Goal: Check status: Check status

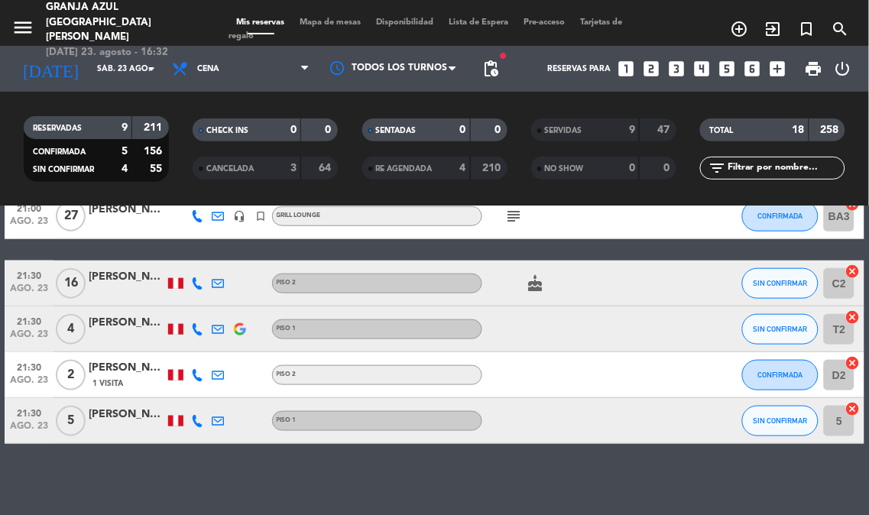
scroll to position [314, 0]
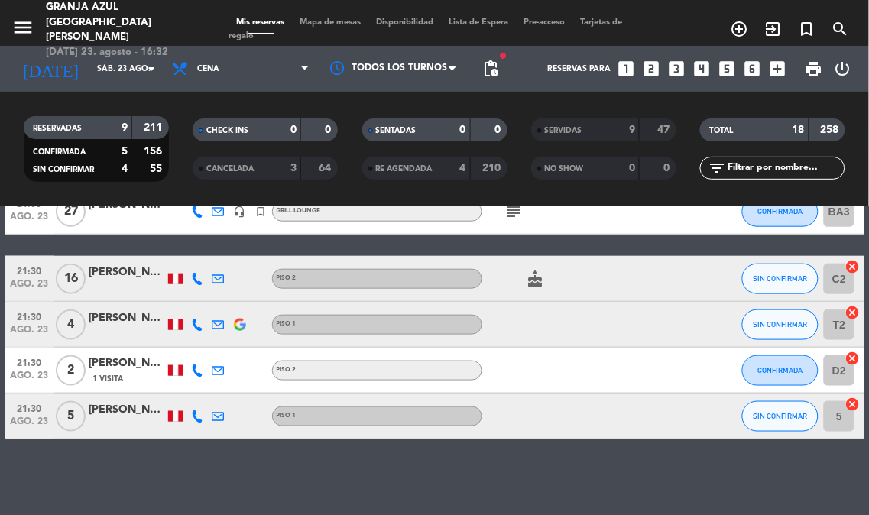
click at [108, 268] on div "[PERSON_NAME]" at bounding box center [127, 273] width 76 height 18
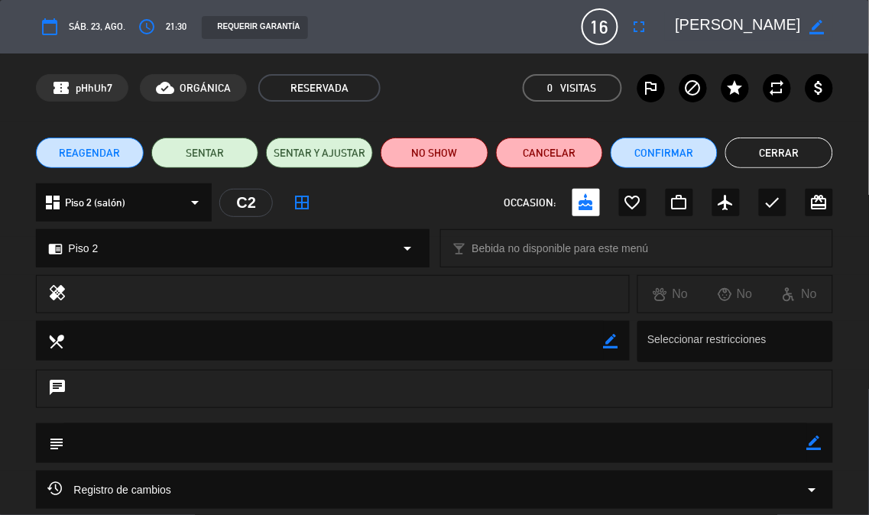
click at [770, 141] on button "Cerrar" at bounding box center [778, 152] width 107 height 31
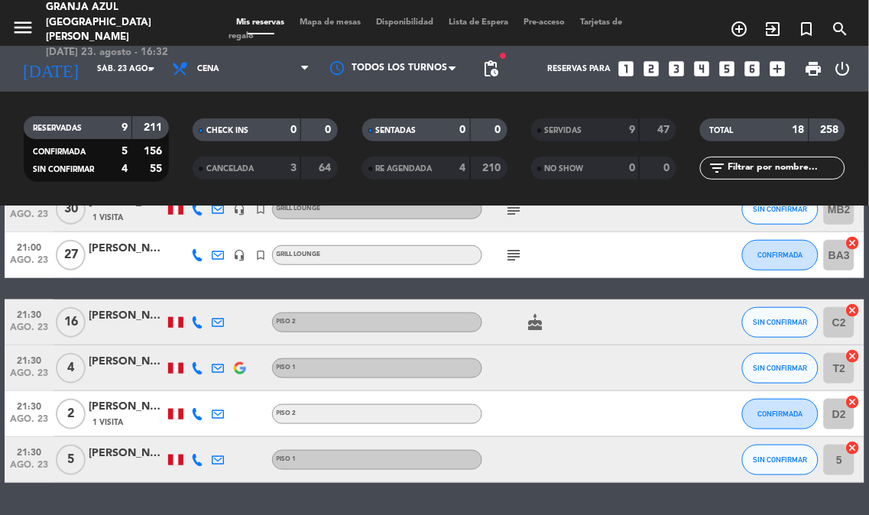
scroll to position [229, 0]
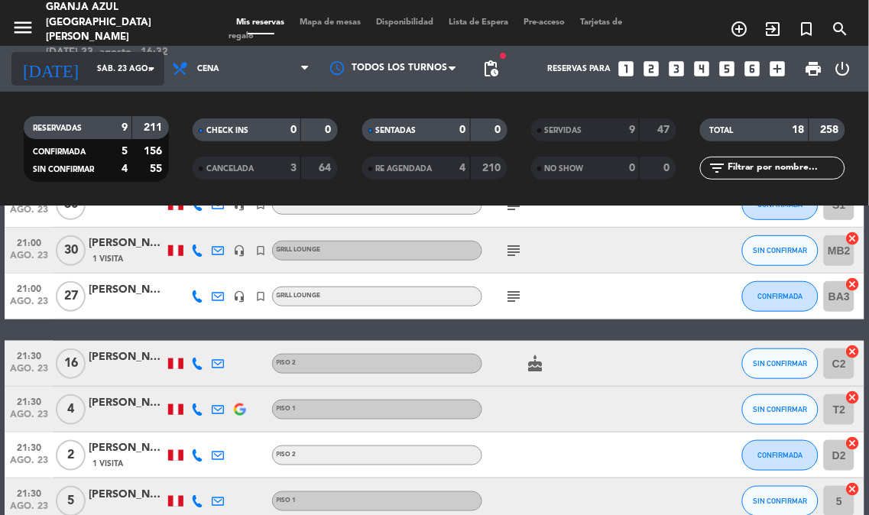
click at [128, 66] on input "sáb. 23 ago." at bounding box center [145, 69] width 112 height 24
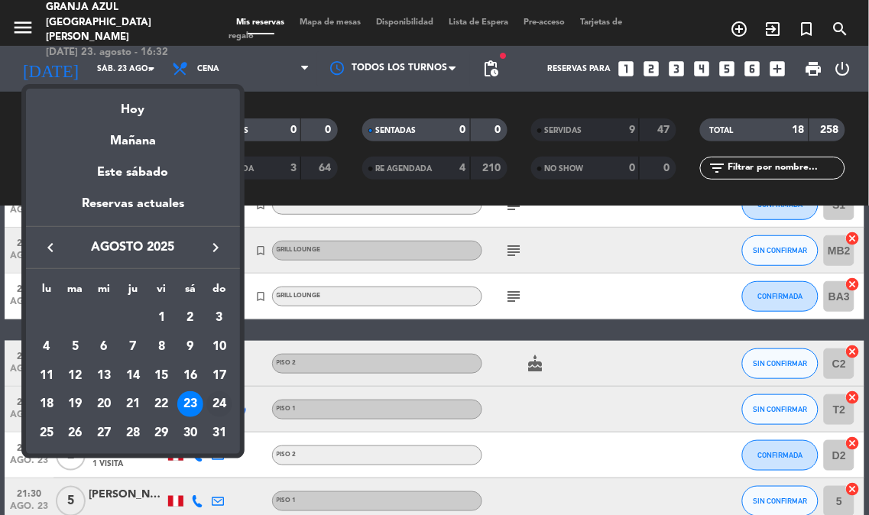
click at [219, 402] on div "24" at bounding box center [219, 404] width 26 height 26
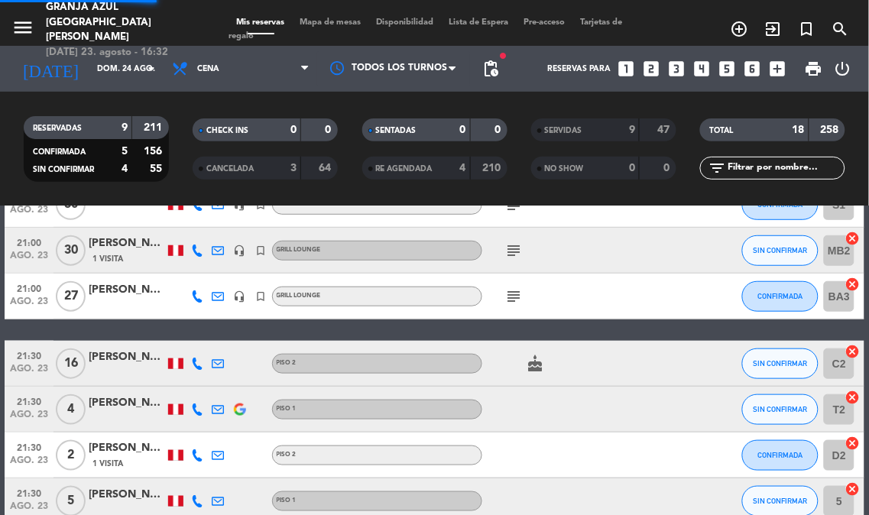
scroll to position [0, 0]
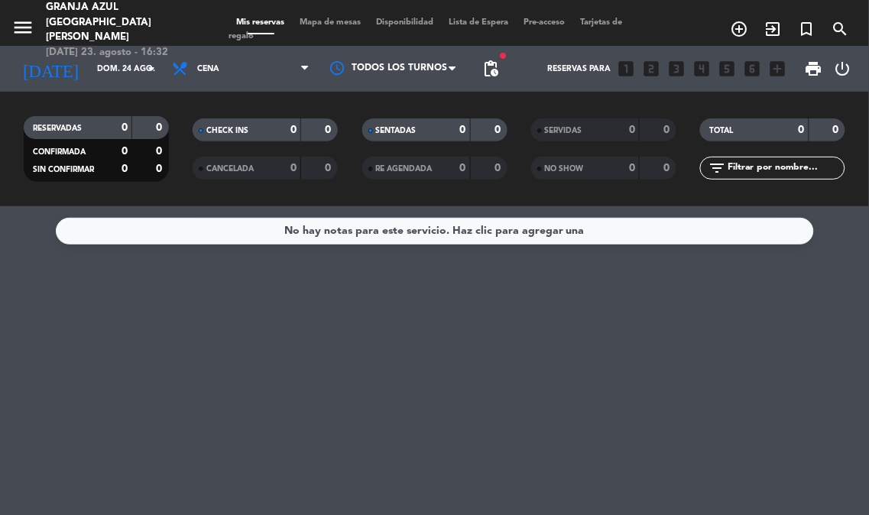
click at [264, 40] on div "menu Granja Azul San [PERSON_NAME][DATE] 23. agosto - 16:32 Mis reservas Mapa d…" at bounding box center [434, 23] width 869 height 46
click at [263, 71] on span "Cena" at bounding box center [240, 69] width 153 height 34
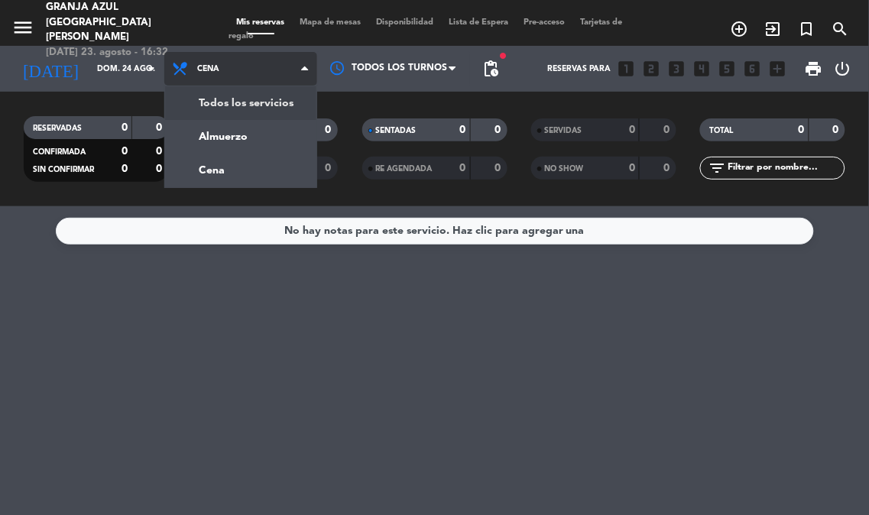
click at [253, 100] on div "menu Granja Azul San [PERSON_NAME][DATE] 23. agosto - 16:32 Mis reservas Mapa d…" at bounding box center [434, 103] width 869 height 206
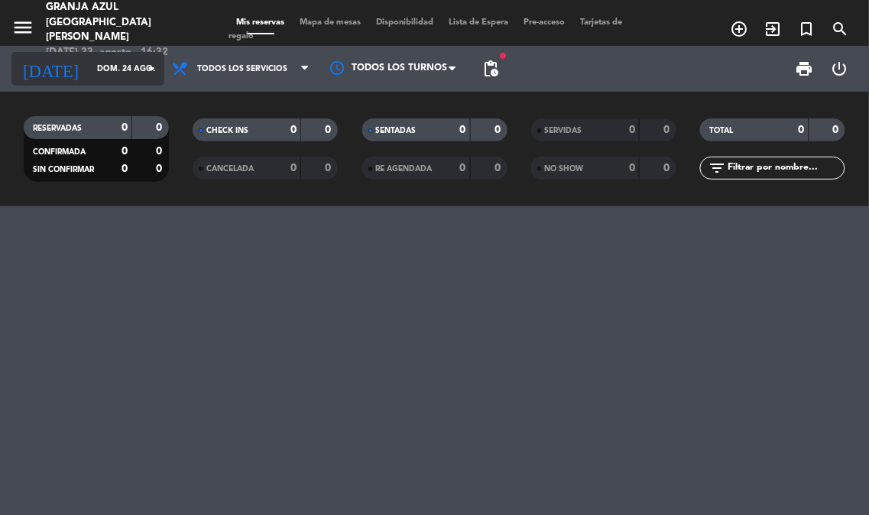
click at [105, 61] on input "dom. 24 ago." at bounding box center [145, 69] width 112 height 24
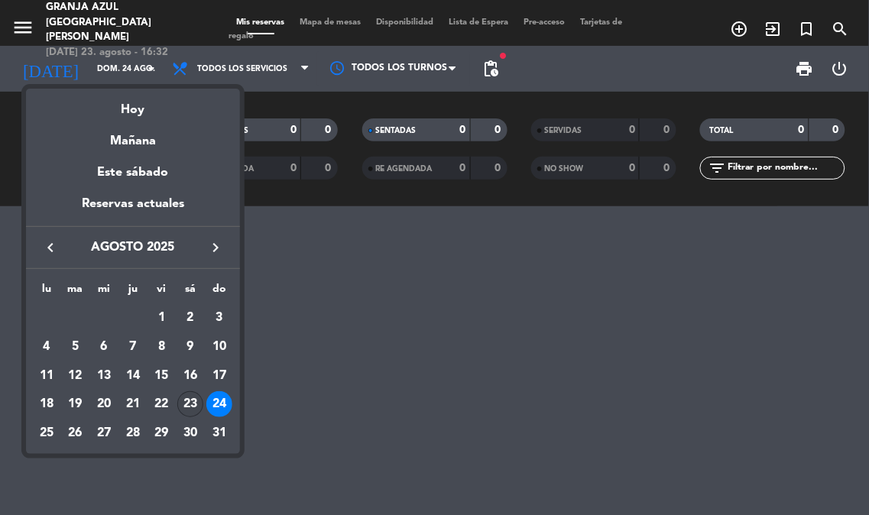
click at [189, 403] on div "23" at bounding box center [190, 404] width 26 height 26
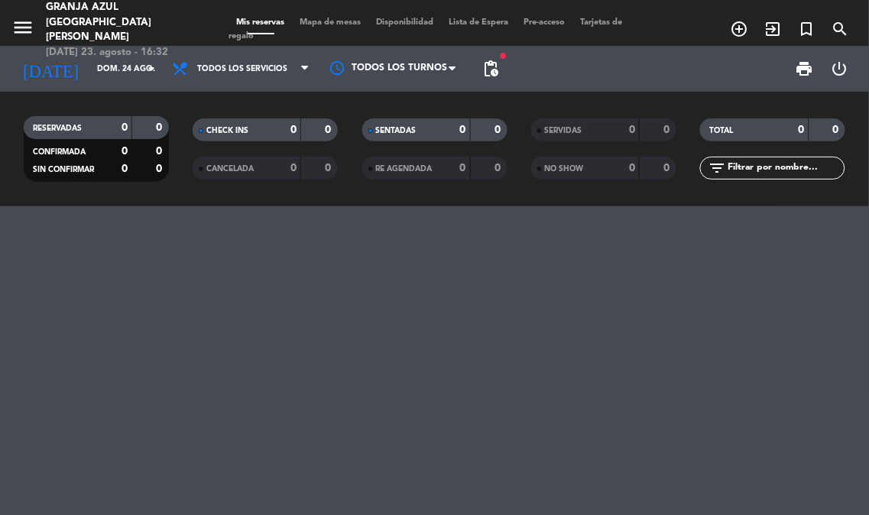
type input "sáb. 23 ago."
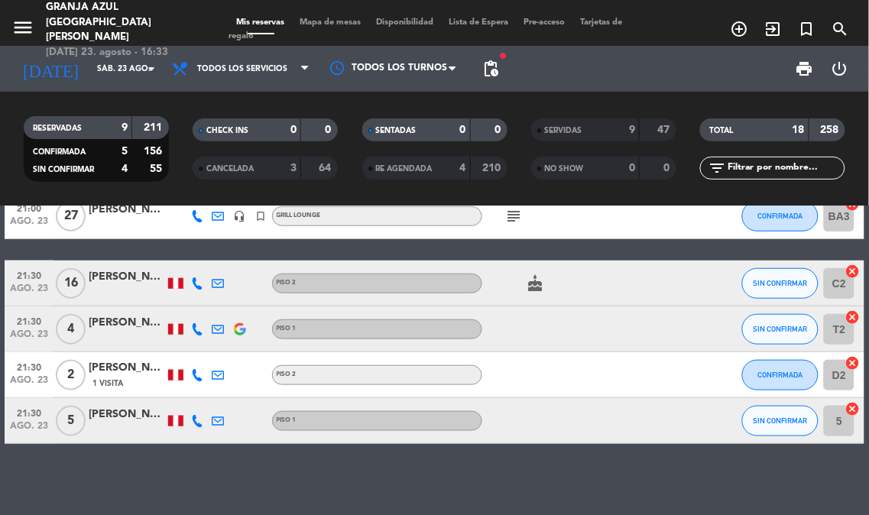
scroll to position [276, 0]
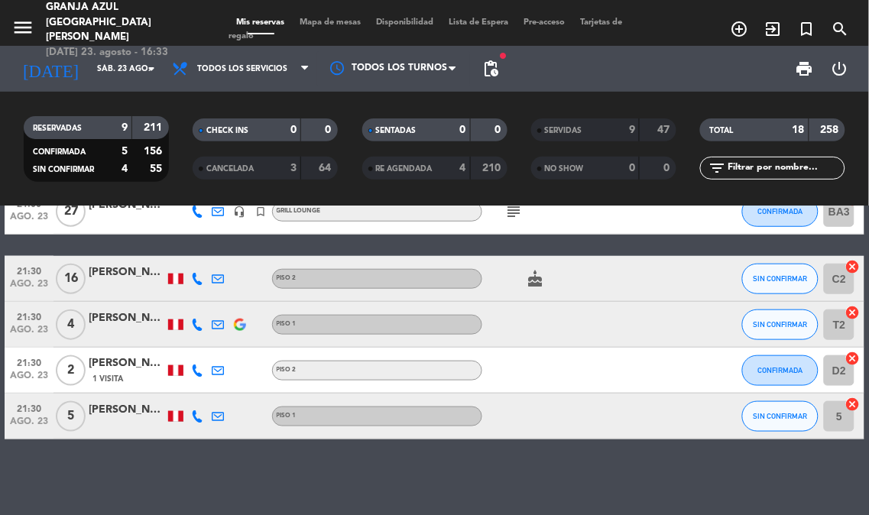
click at [147, 273] on div "[PERSON_NAME]" at bounding box center [127, 273] width 76 height 18
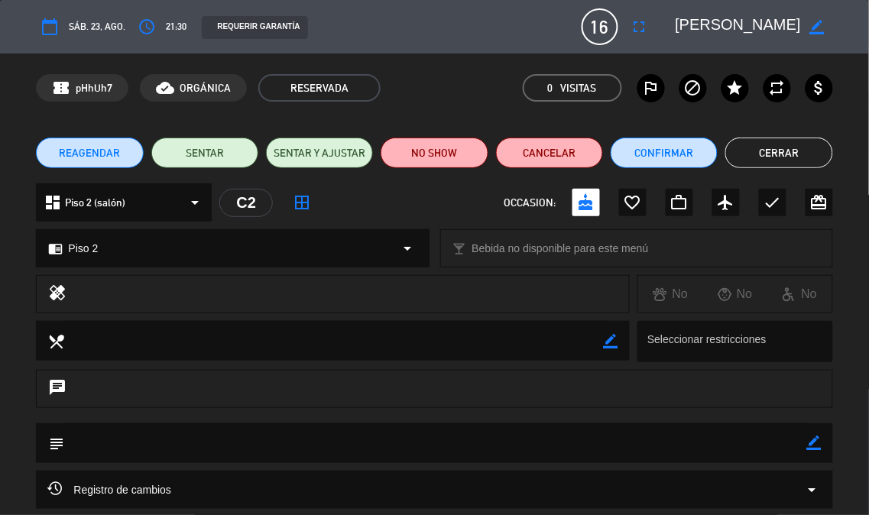
click at [810, 159] on button "Cerrar" at bounding box center [778, 152] width 107 height 31
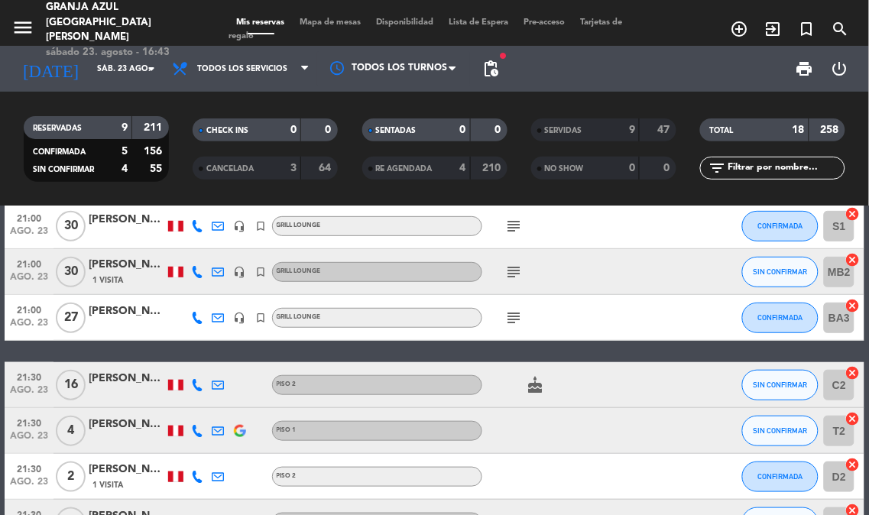
scroll to position [254, 0]
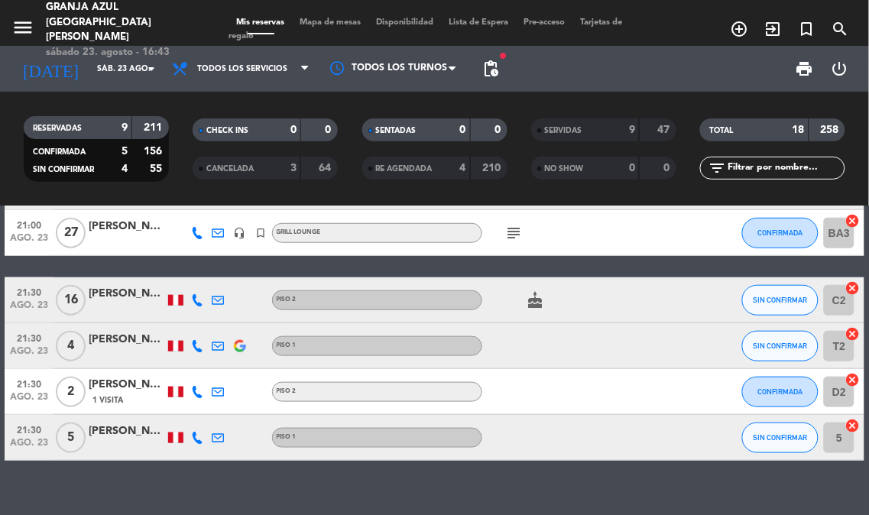
click at [97, 295] on div "[PERSON_NAME]" at bounding box center [127, 294] width 76 height 18
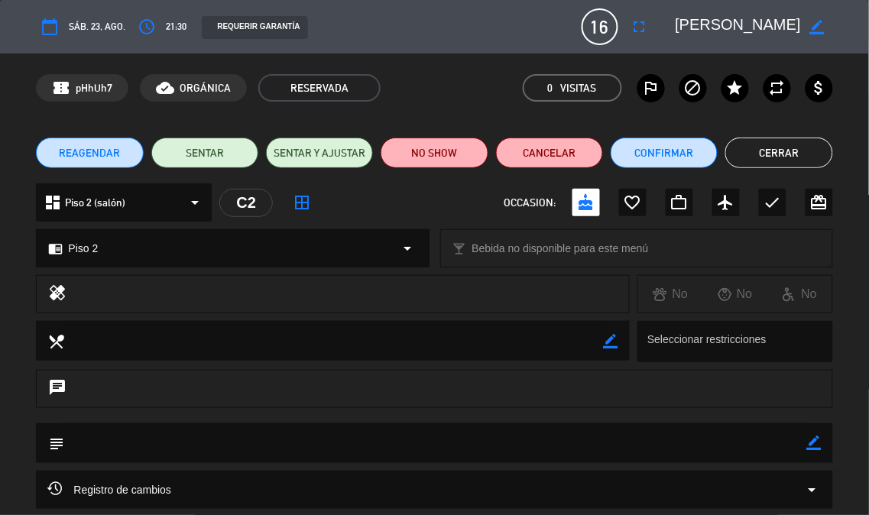
click at [778, 153] on button "Cerrar" at bounding box center [778, 152] width 107 height 31
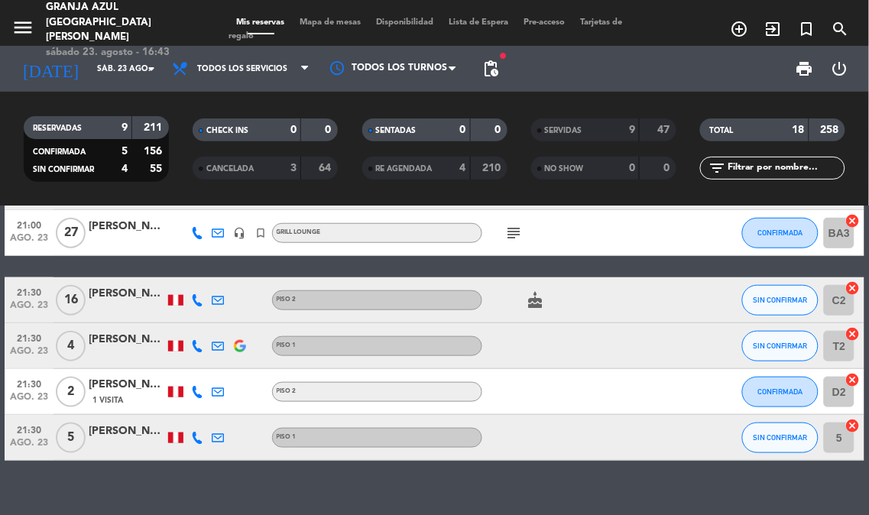
click at [148, 346] on div "[PERSON_NAME]" at bounding box center [127, 340] width 76 height 18
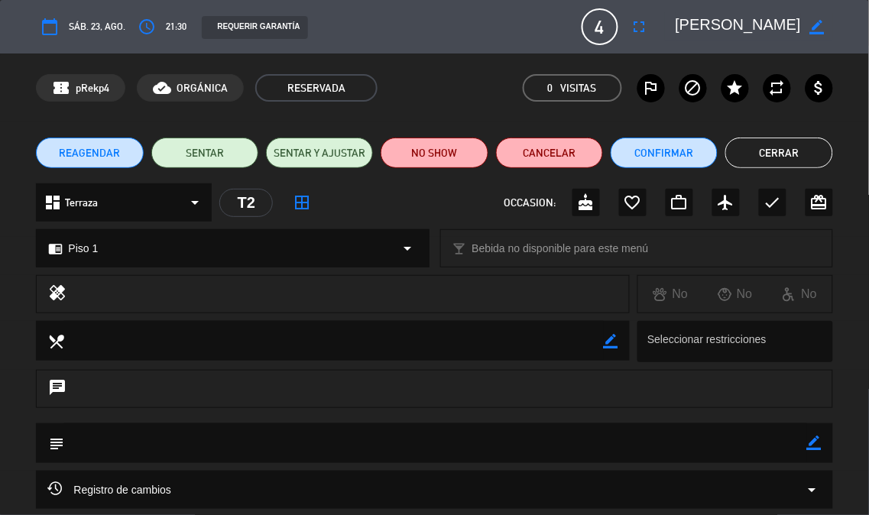
click at [777, 27] on textarea at bounding box center [738, 26] width 126 height 27
click at [686, 423] on textarea at bounding box center [435, 442] width 742 height 39
click at [742, 24] on textarea at bounding box center [738, 26] width 126 height 27
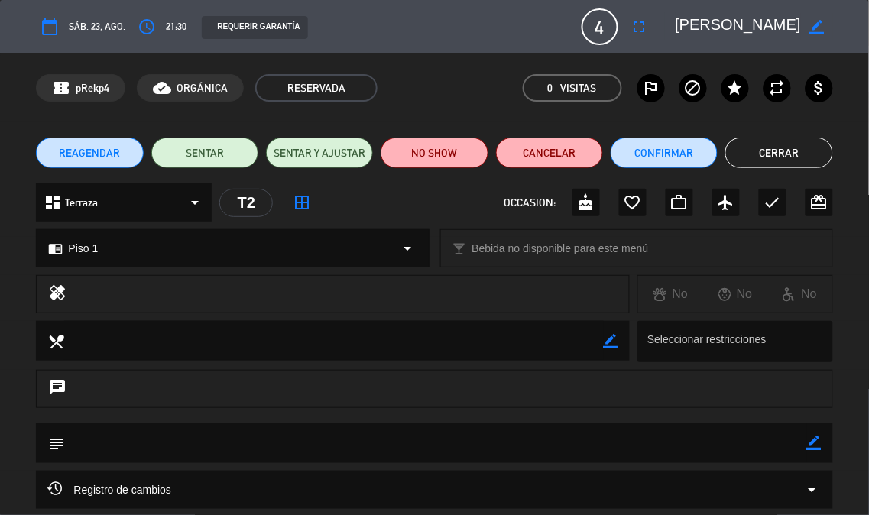
scroll to position [0, 63]
click at [803, 161] on button "Cerrar" at bounding box center [778, 152] width 107 height 31
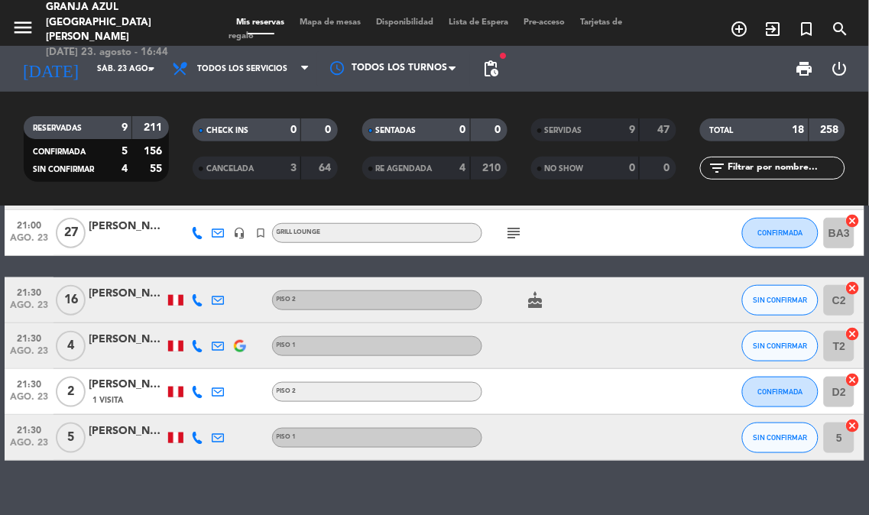
click at [124, 390] on div "[PERSON_NAME]" at bounding box center [127, 385] width 76 height 18
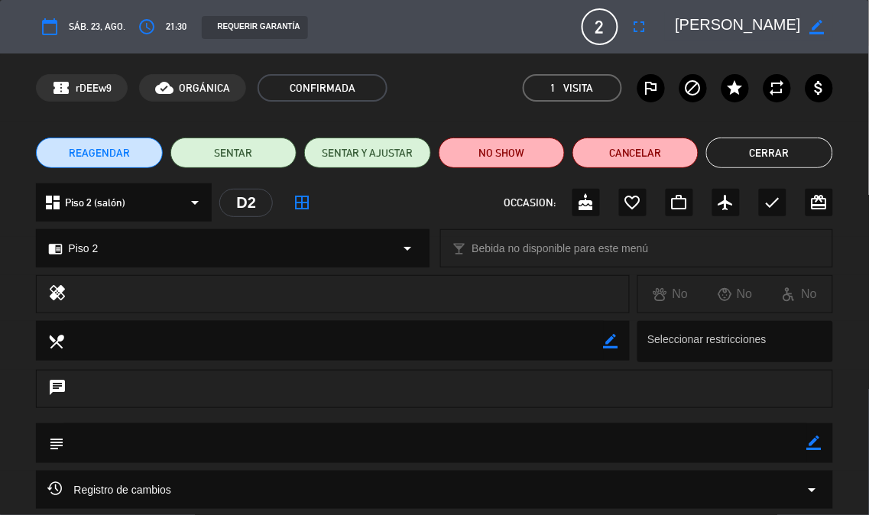
click at [779, 156] on button "Cerrar" at bounding box center [769, 152] width 126 height 31
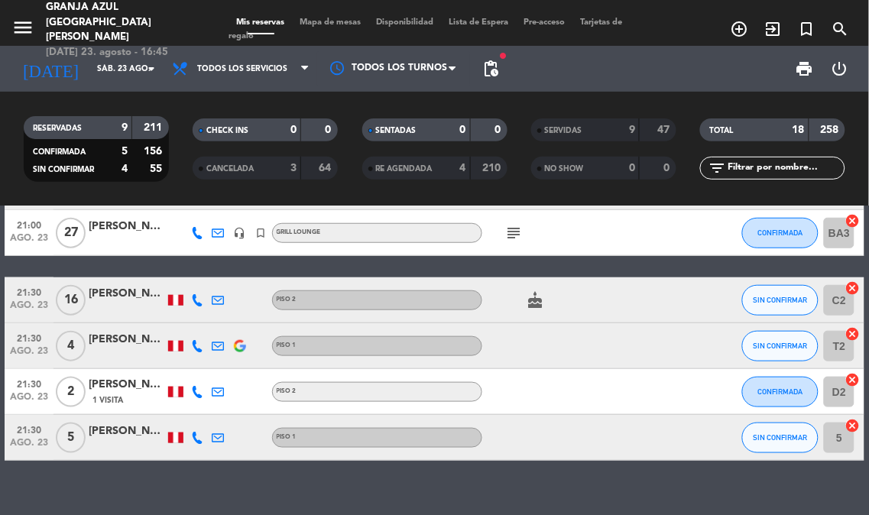
click at [128, 438] on div "[PERSON_NAME]" at bounding box center [127, 431] width 76 height 18
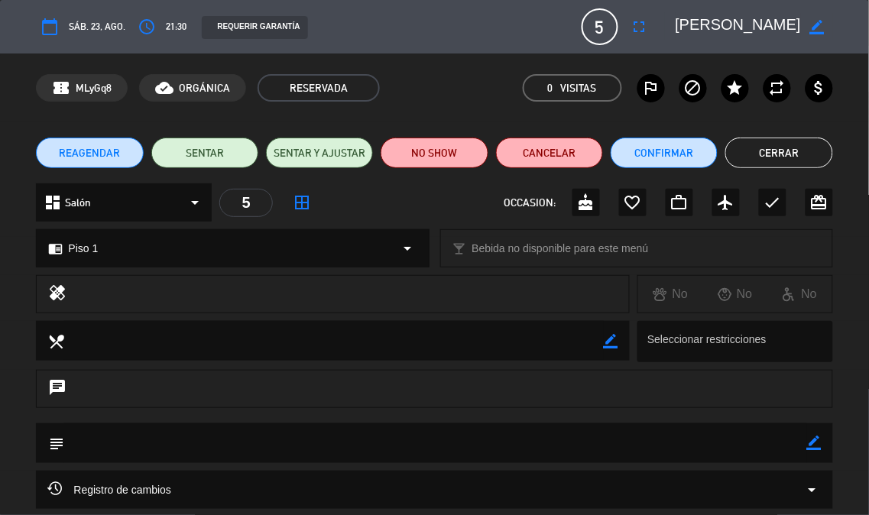
click at [751, 21] on textarea at bounding box center [738, 26] width 126 height 27
click at [774, 155] on button "Cerrar" at bounding box center [778, 152] width 107 height 31
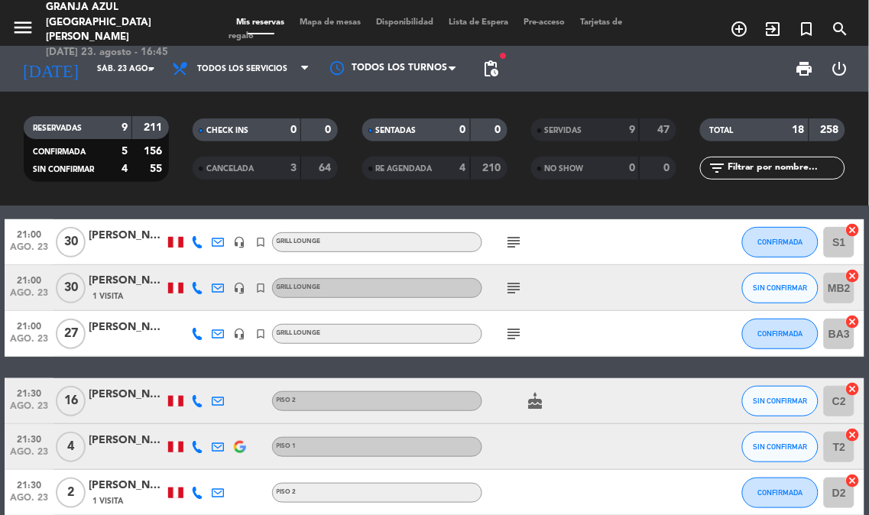
scroll to position [254, 0]
